Goal: Use online tool/utility: Use online tool/utility

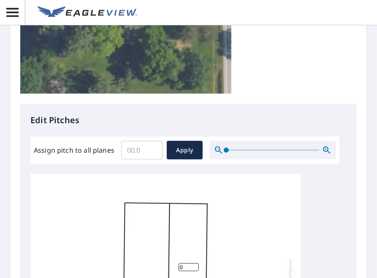
scroll to position [256, 0]
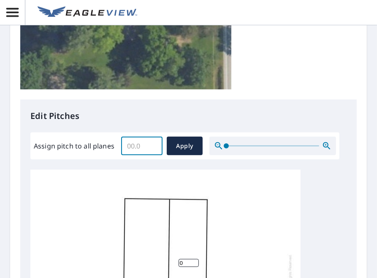
click at [146, 152] on input "Assign pitch to all planes" at bounding box center [141, 146] width 41 height 24
type input "3"
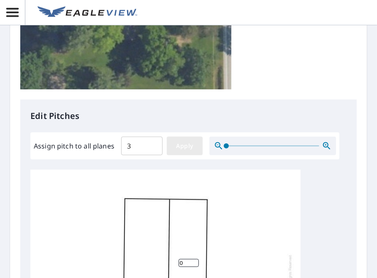
click at [186, 138] on button "Apply" at bounding box center [185, 146] width 36 height 19
type input "3"
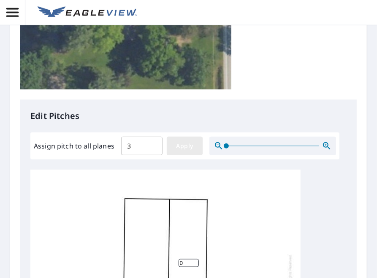
type input "3"
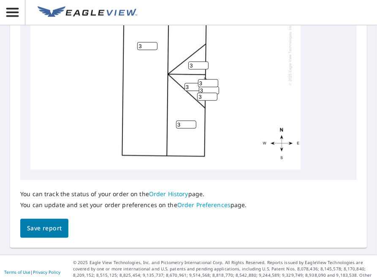
scroll to position [530, 0]
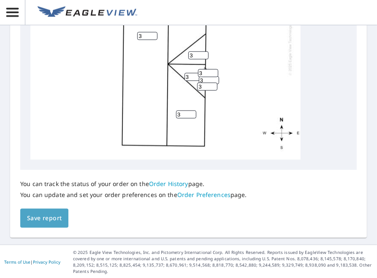
click at [49, 218] on span "Save report" at bounding box center [44, 218] width 35 height 11
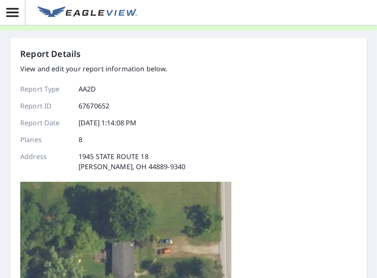
scroll to position [0, 0]
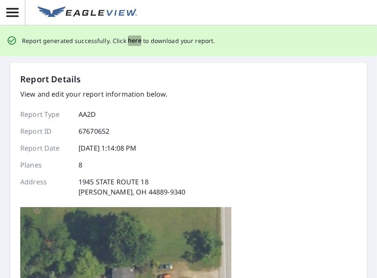
click at [133, 44] on span "here" at bounding box center [135, 40] width 14 height 11
